Goal: Transaction & Acquisition: Obtain resource

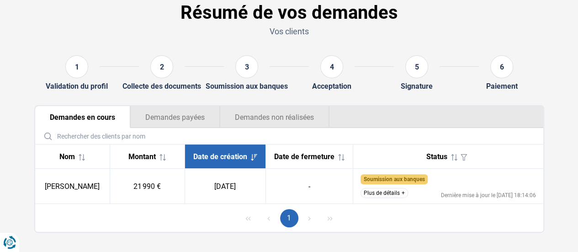
scroll to position [57, 0]
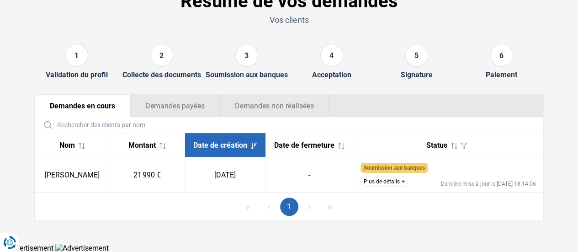
click at [372, 179] on button "Plus de détails" at bounding box center [385, 182] width 48 height 10
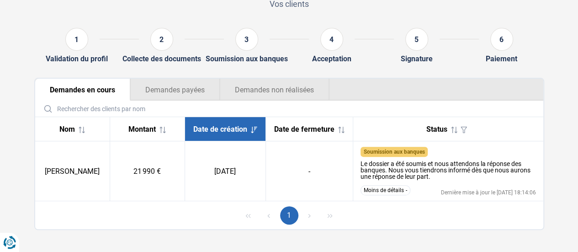
scroll to position [82, 0]
